Goal: Task Accomplishment & Management: Manage account settings

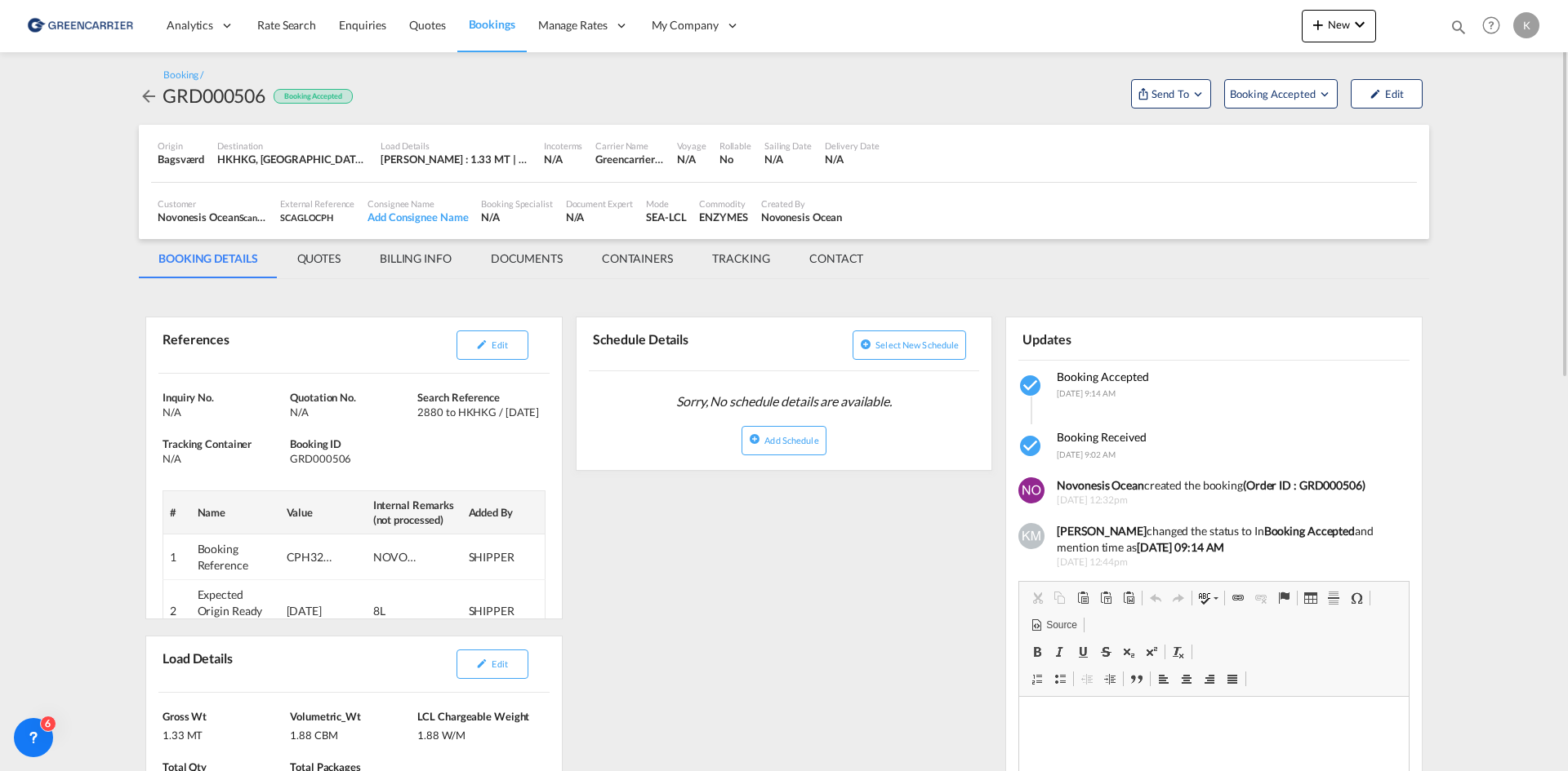
scroll to position [40, 0]
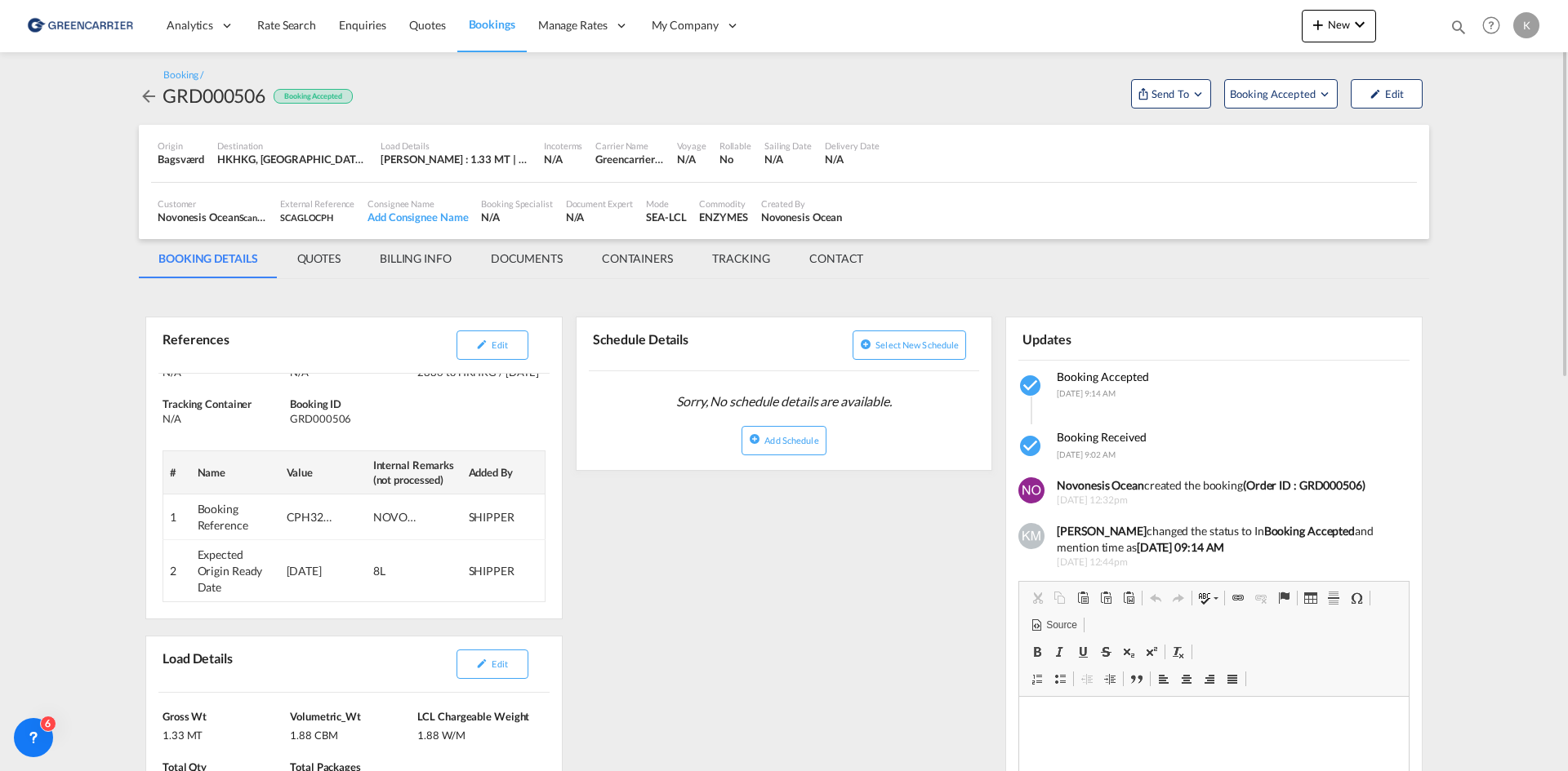
click at [144, 101] on md-icon "icon-arrow-left" at bounding box center [148, 96] width 20 height 20
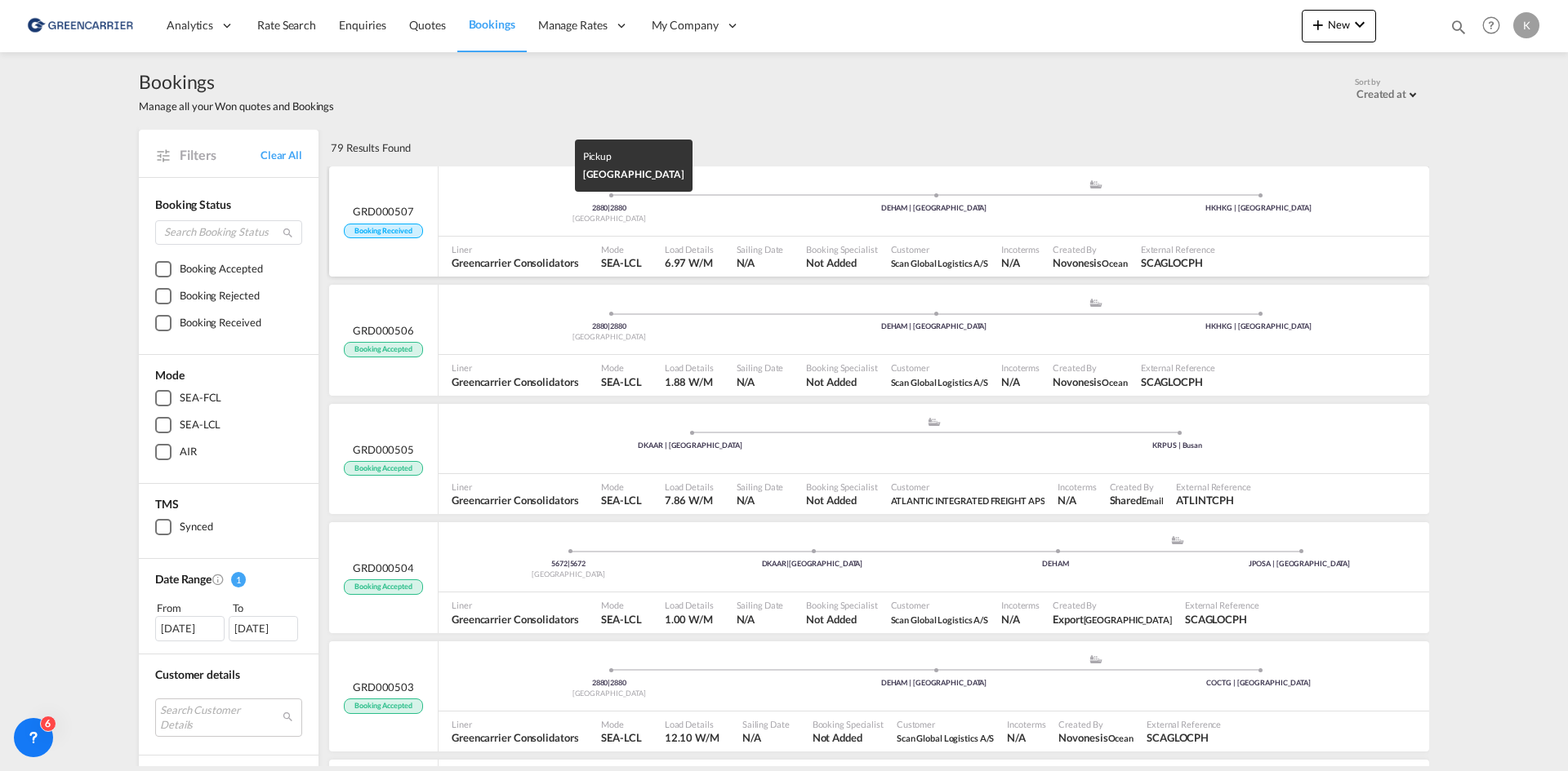
click at [718, 203] on div "2880 | 2880" at bounding box center [609, 208] width 325 height 10
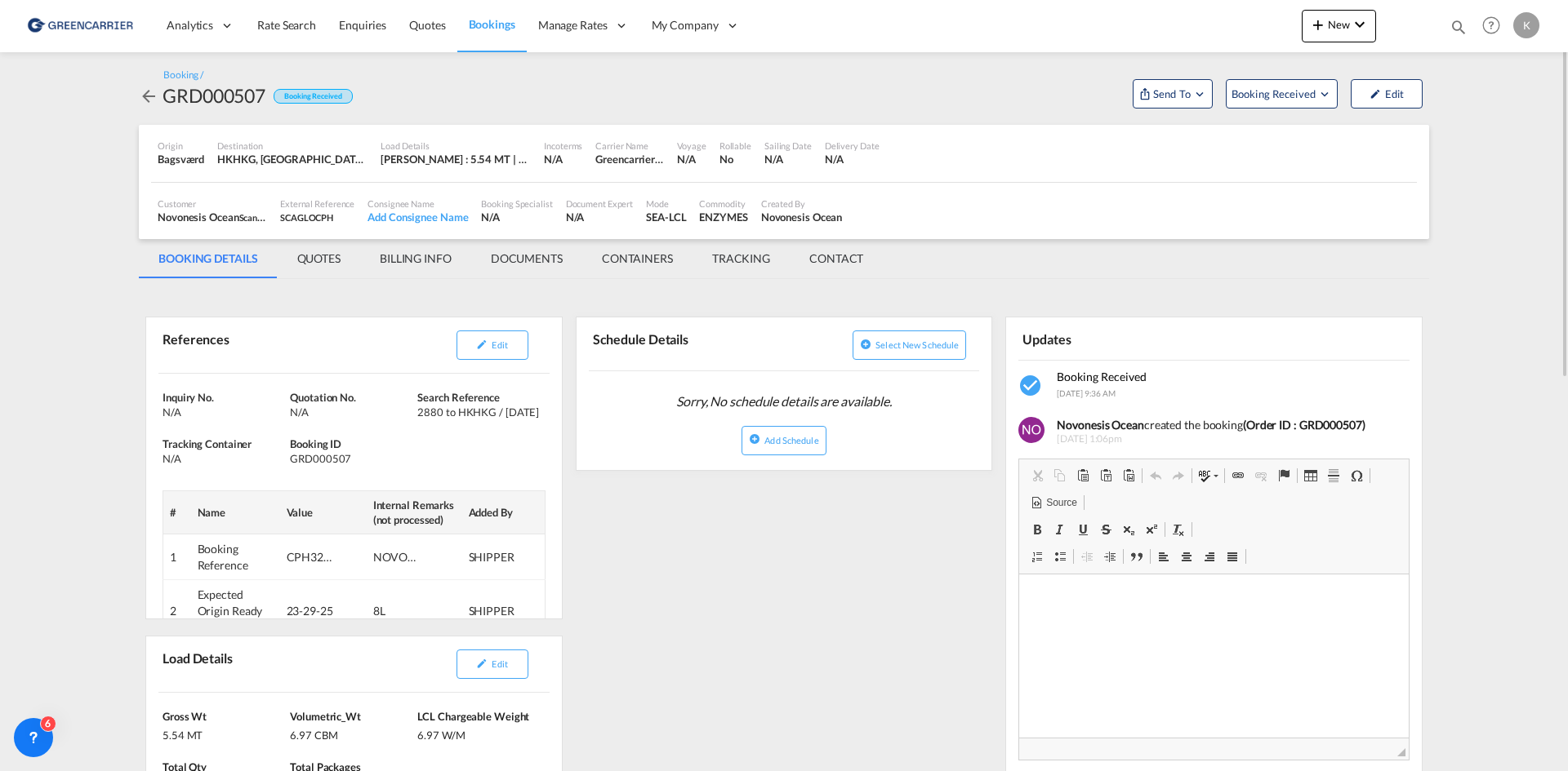
scroll to position [163, 0]
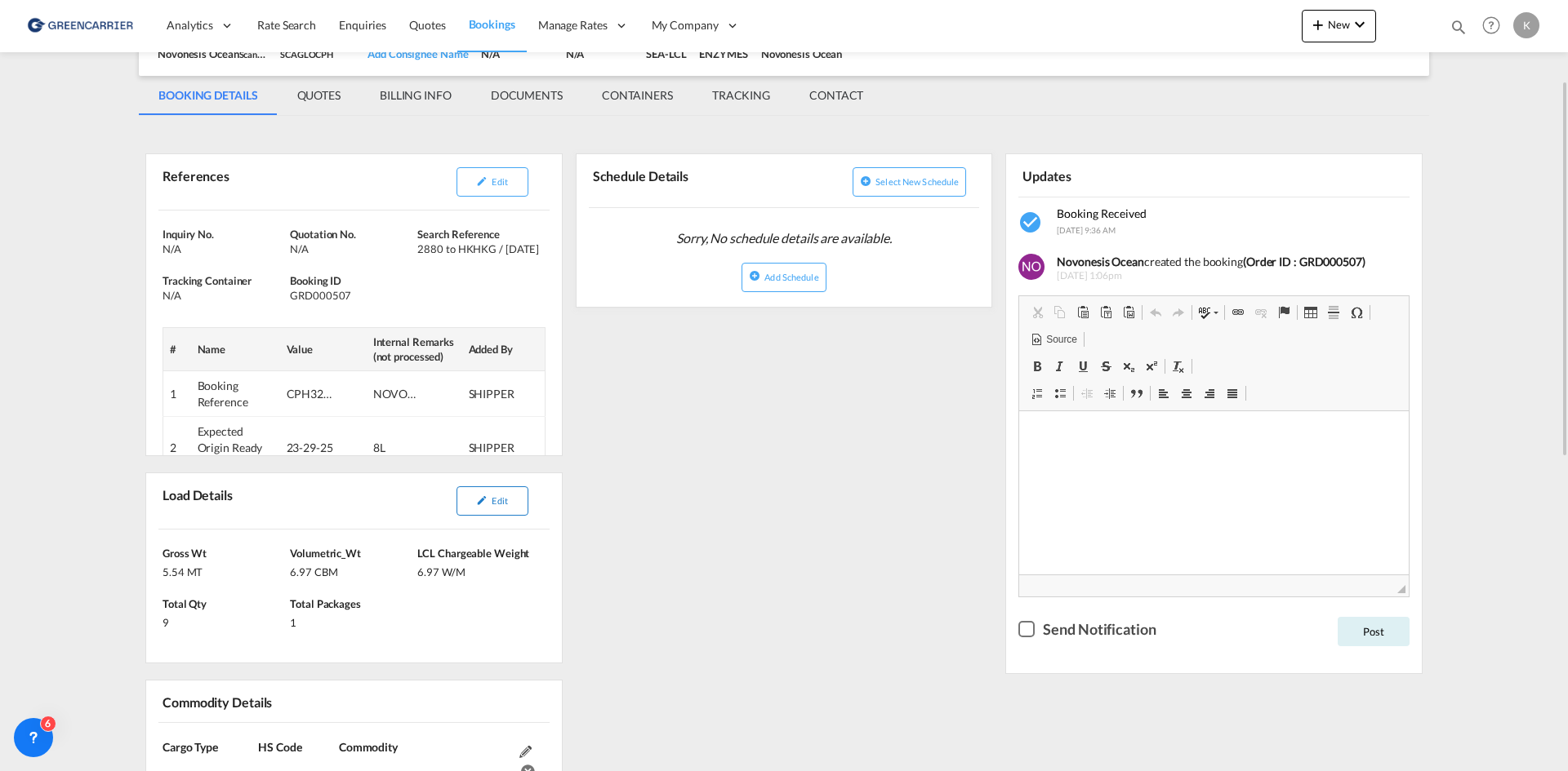
click at [520, 498] on button "Edit" at bounding box center [492, 502] width 72 height 30
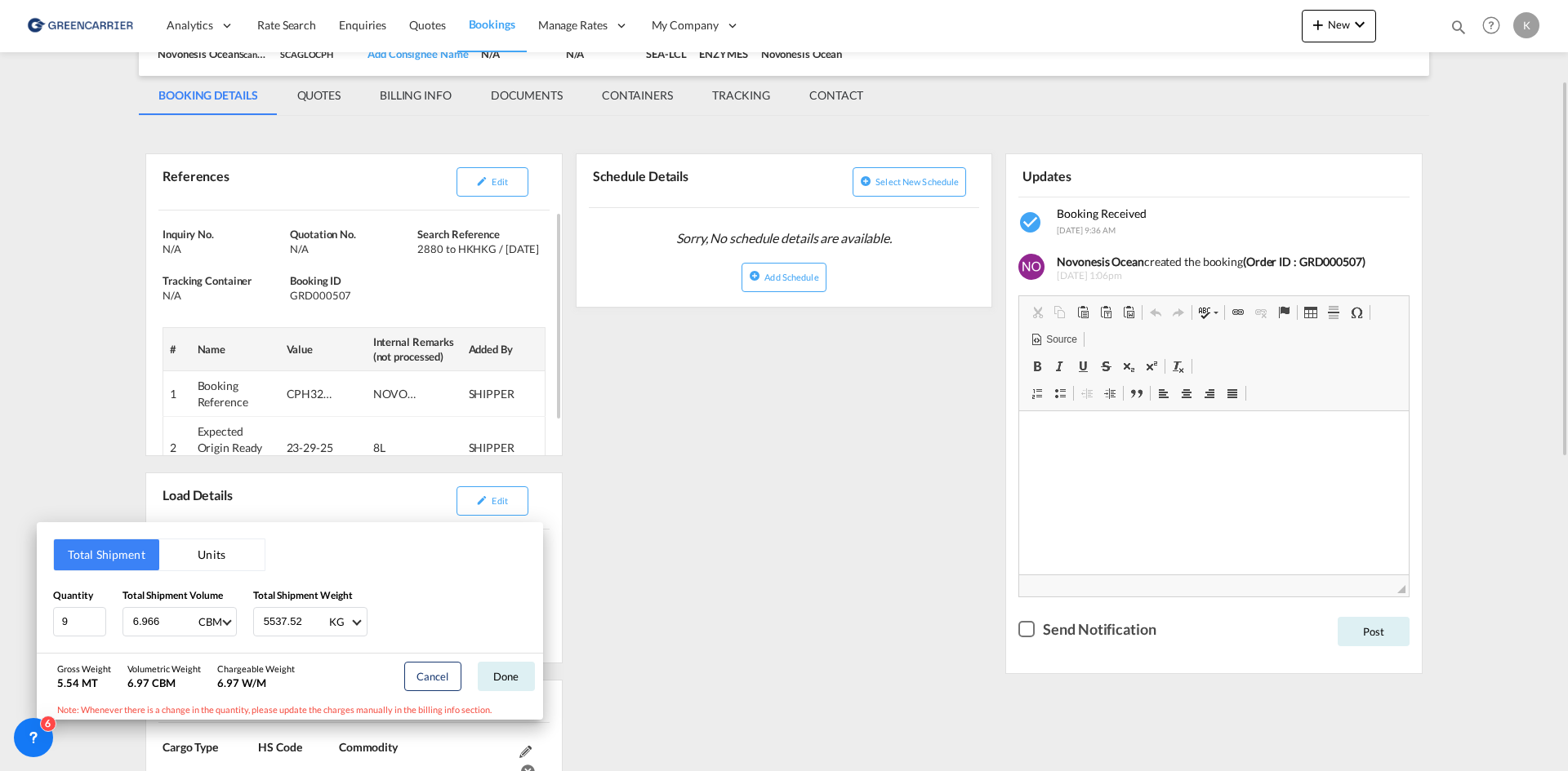
drag, startPoint x: 632, startPoint y: 368, endPoint x: 482, endPoint y: 322, distance: 156.9
click at [631, 360] on div "Total Shipment Units Quantity 9 Total Shipment Volume 6.966 CBM CBM CFT Total S…" at bounding box center [784, 385] width 1568 height 771
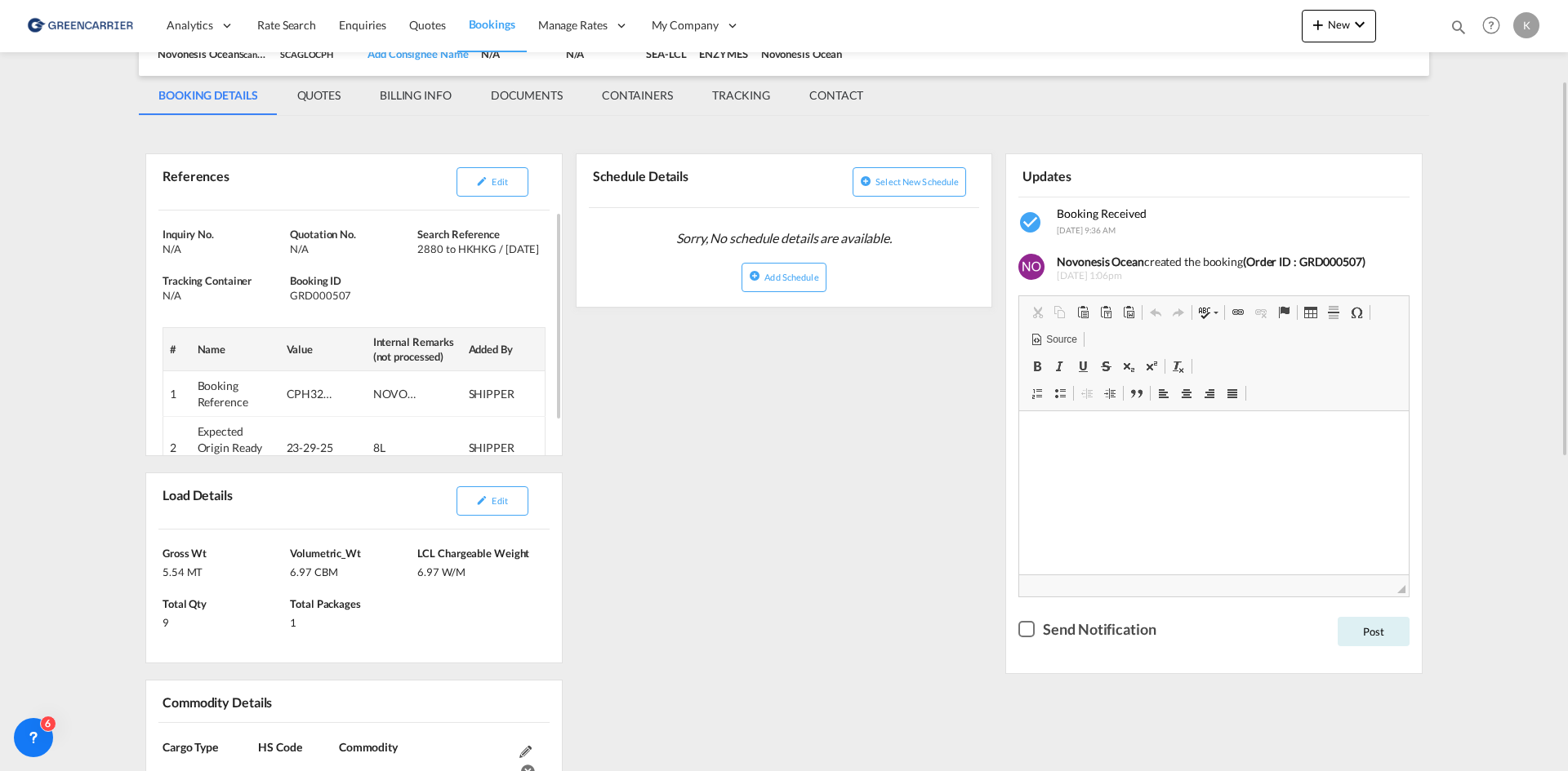
click at [302, 294] on div "GRD000507" at bounding box center [352, 296] width 123 height 15
copy div "GRD000507"
click at [499, 192] on button "Edit" at bounding box center [492, 182] width 72 height 30
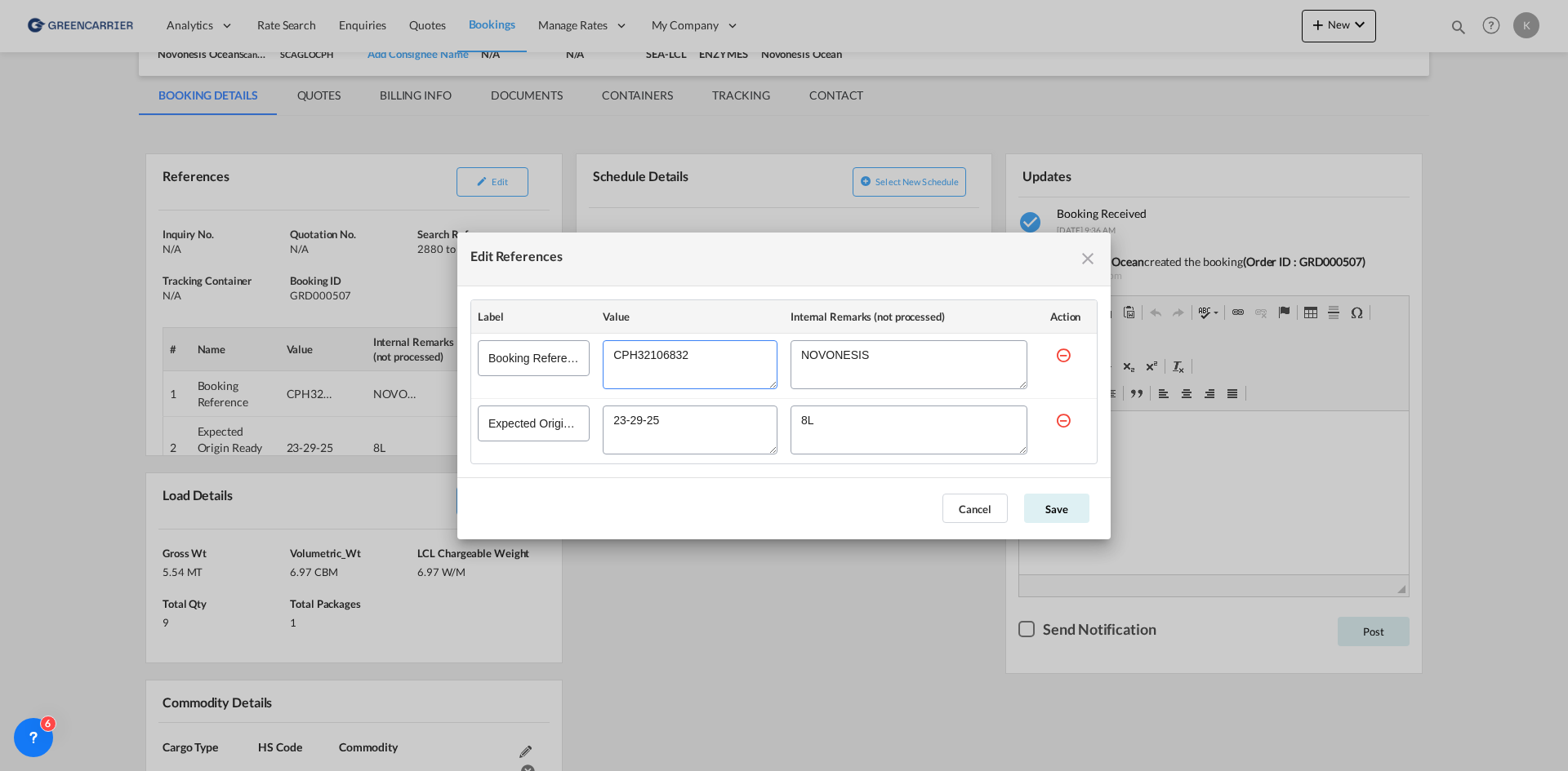
click at [658, 358] on textarea "Edit References" at bounding box center [689, 365] width 174 height 49
click at [968, 522] on button "Cancel" at bounding box center [975, 509] width 65 height 30
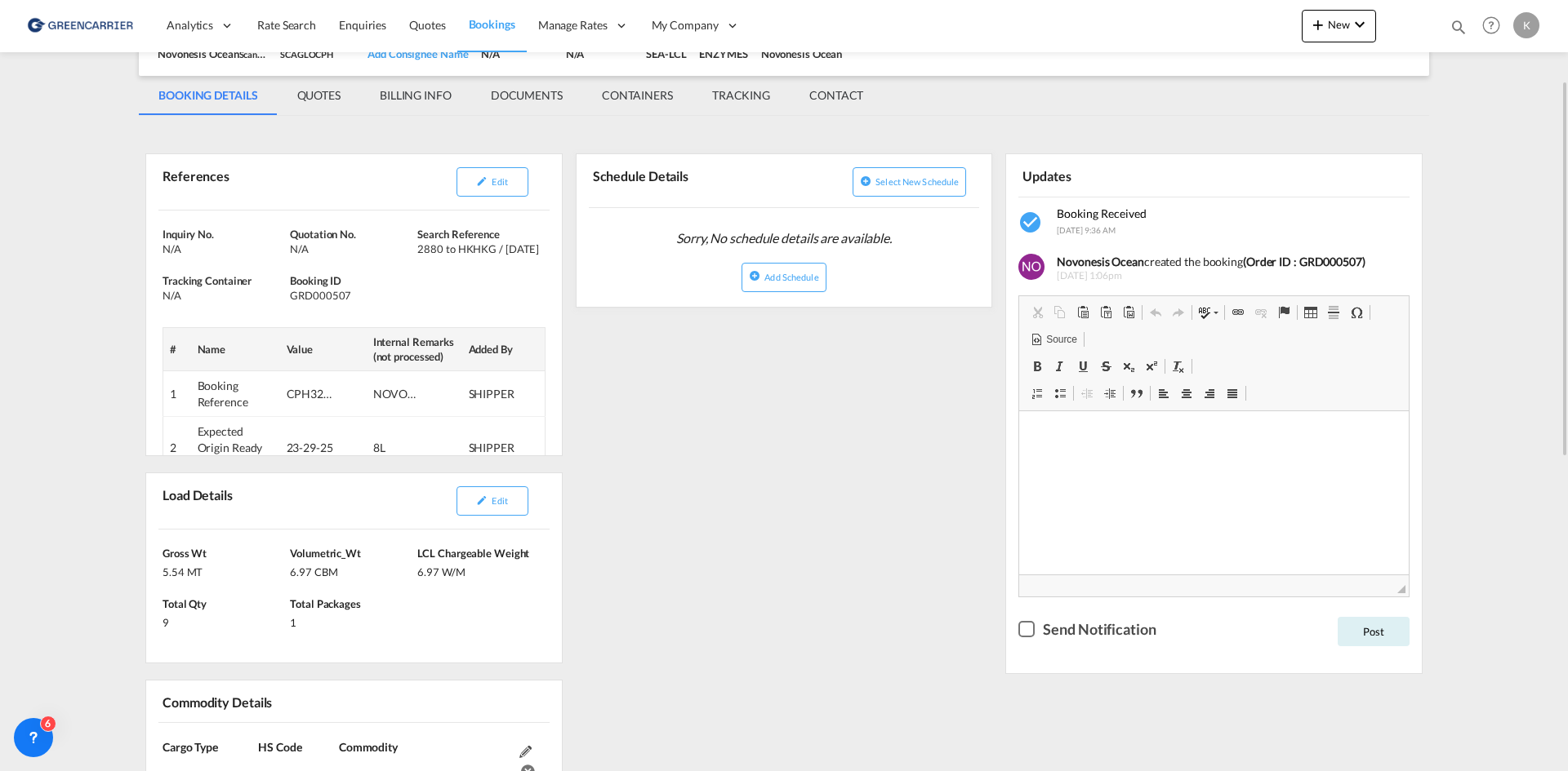
scroll to position [0, 0]
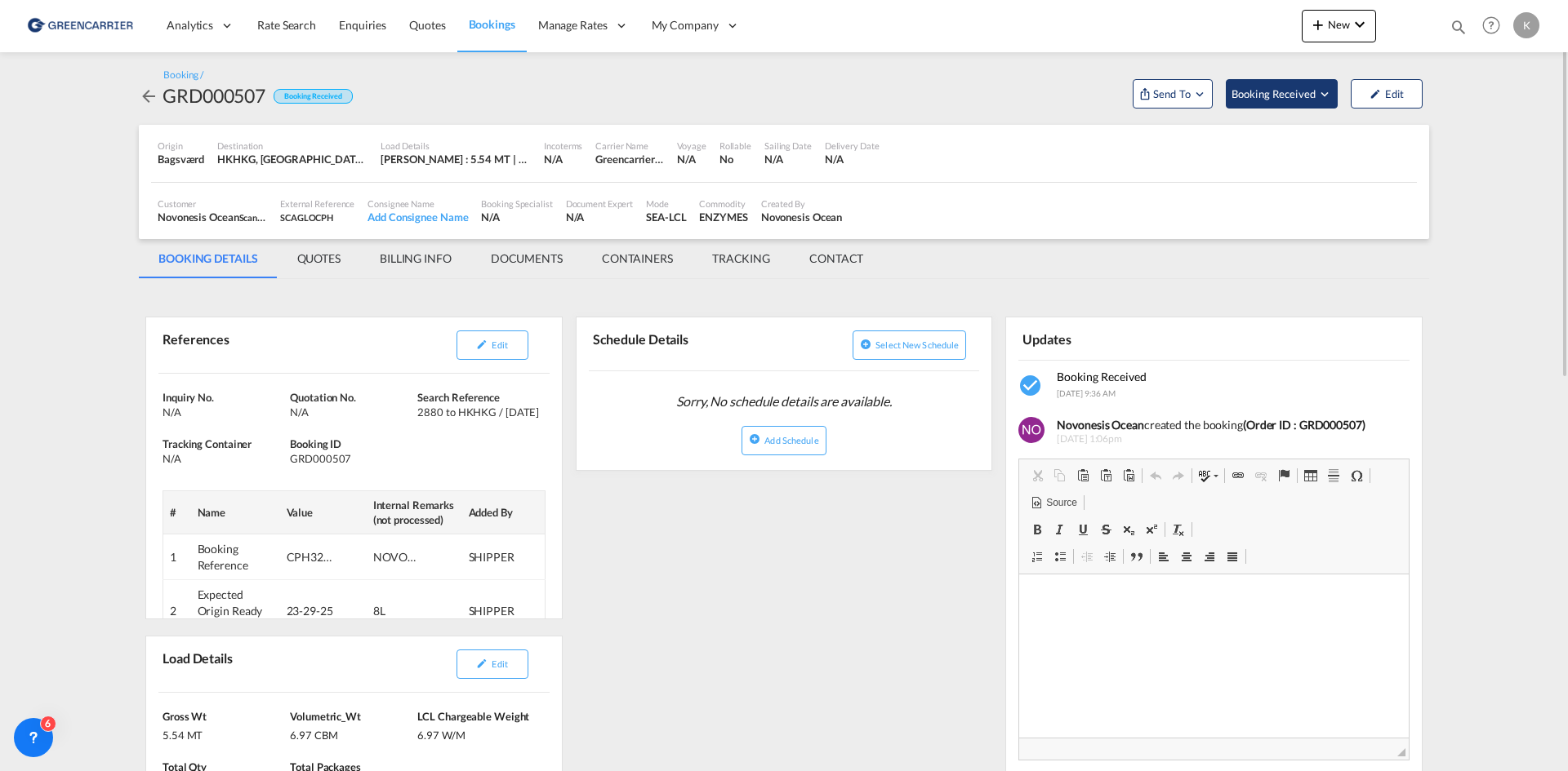
click at [1287, 102] on span "Booking Received" at bounding box center [1274, 94] width 86 height 17
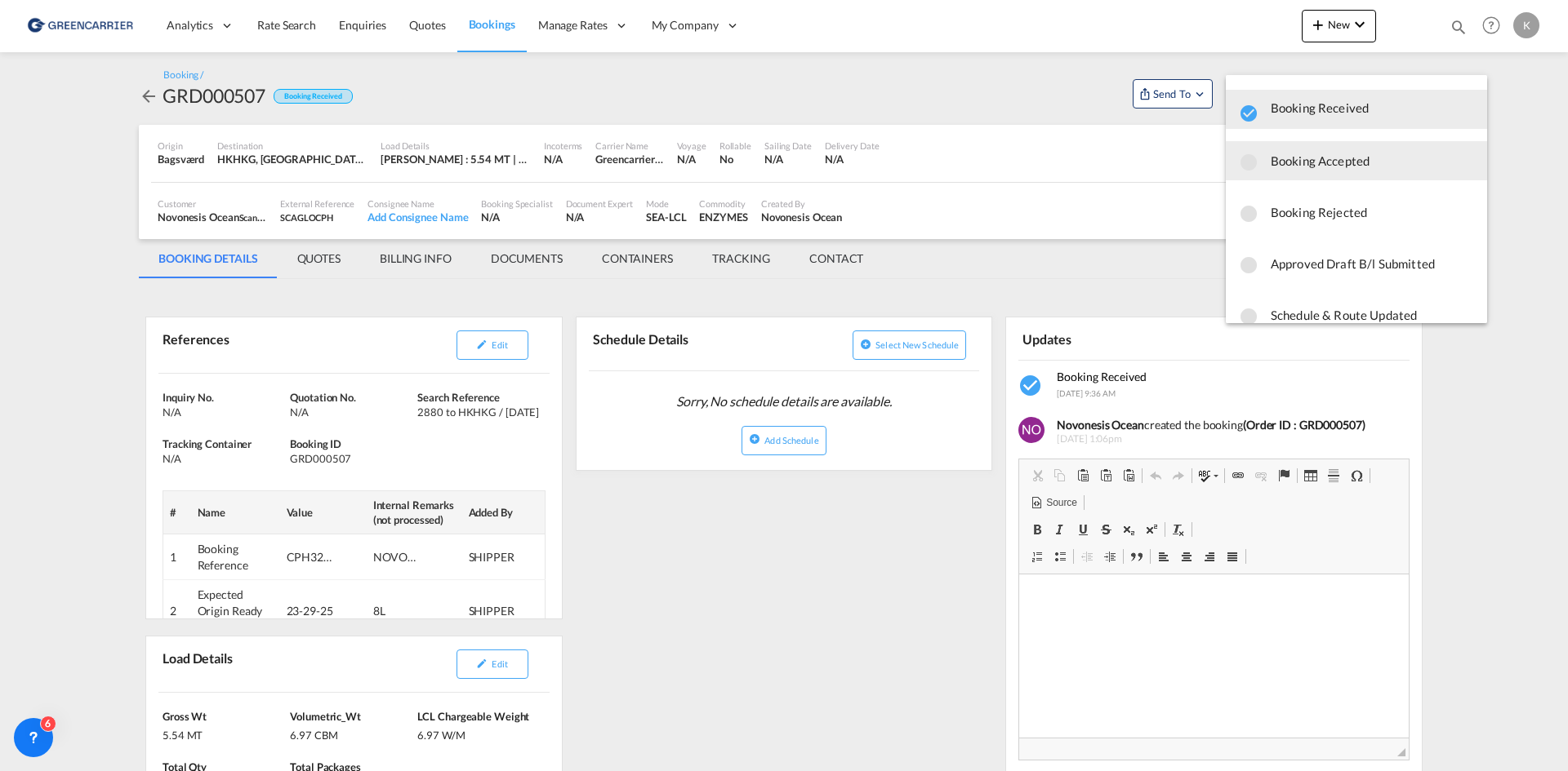
click at [1300, 160] on span "Booking Accepted" at bounding box center [1372, 161] width 203 height 30
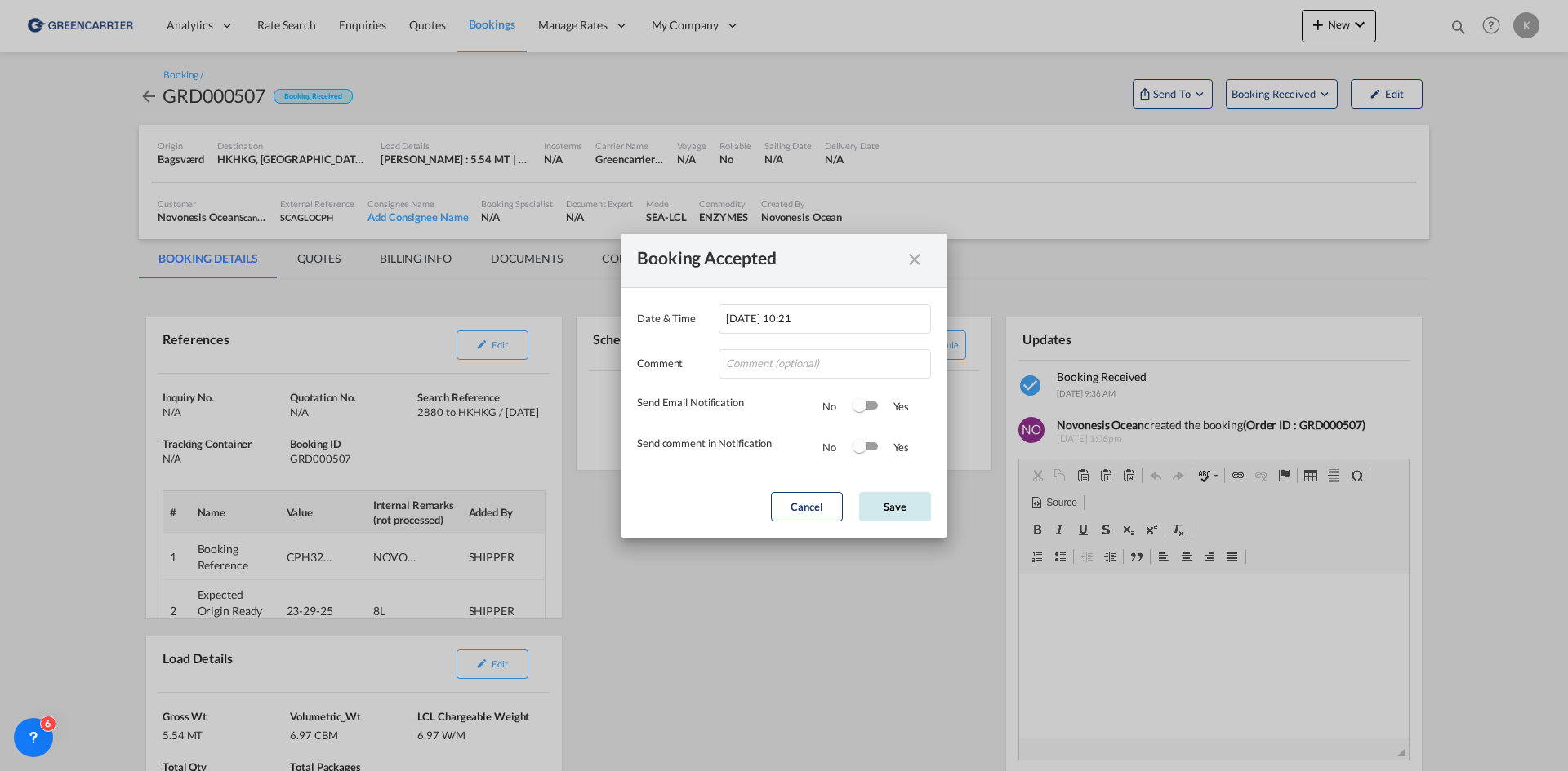
click at [928, 502] on button "Save" at bounding box center [895, 507] width 72 height 30
